Goal: Transaction & Acquisition: Purchase product/service

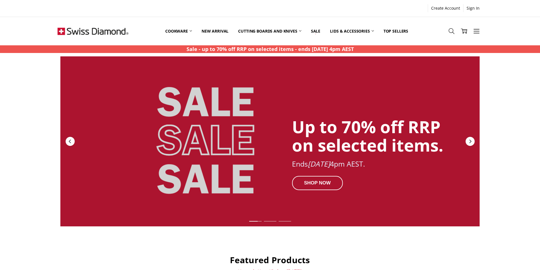
click at [0, 0] on link "Premium Steel" at bounding box center [0, 0] width 0 height 0
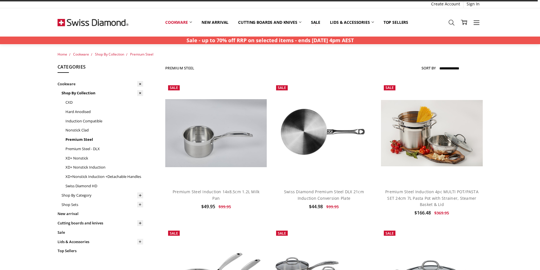
scroll to position [142, 0]
